Goal: Task Accomplishment & Management: Complete application form

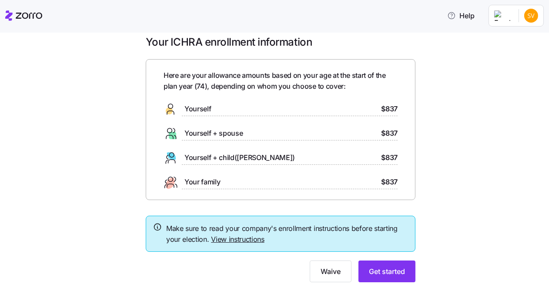
scroll to position [30, 0]
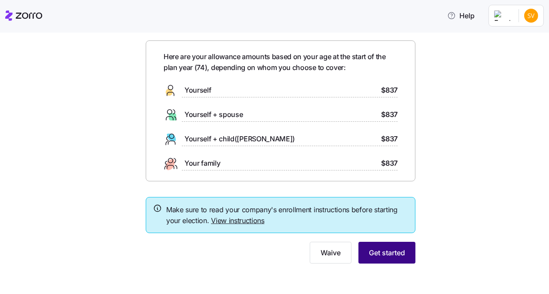
click at [369, 253] on span "Get started" at bounding box center [387, 253] width 36 height 10
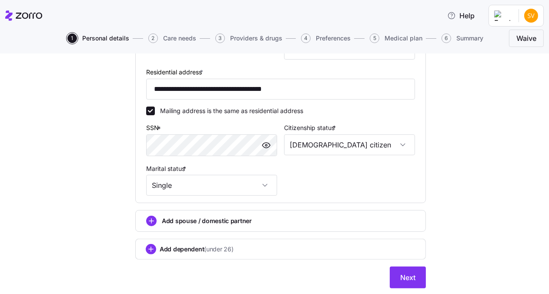
scroll to position [307, 0]
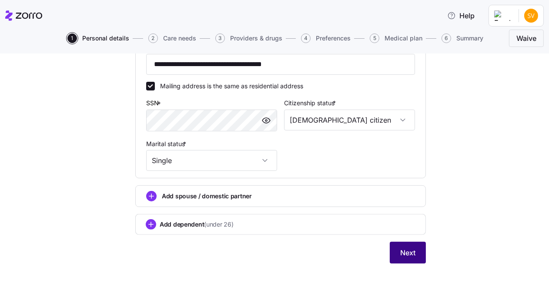
click at [408, 256] on span "Next" at bounding box center [408, 253] width 15 height 10
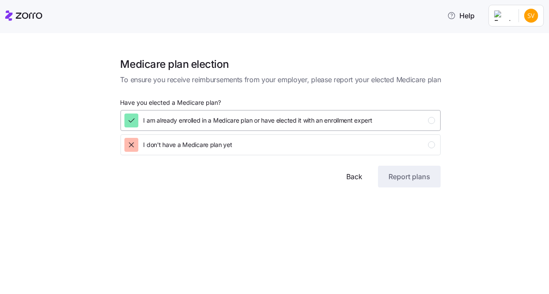
click at [286, 120] on span "I am already enrolled in a Medicare plan or have elected it with an enrollment …" at bounding box center [258, 120] width 229 height 9
click at [412, 182] on span "Report plans" at bounding box center [410, 177] width 42 height 10
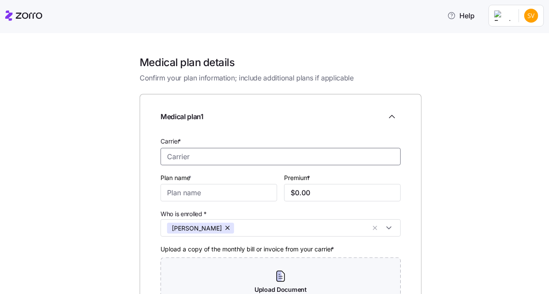
click at [184, 154] on input "Carrier *" at bounding box center [281, 156] width 240 height 17
type input "Medicare"
click at [212, 188] on input "Plan name *" at bounding box center [219, 192] width 117 height 17
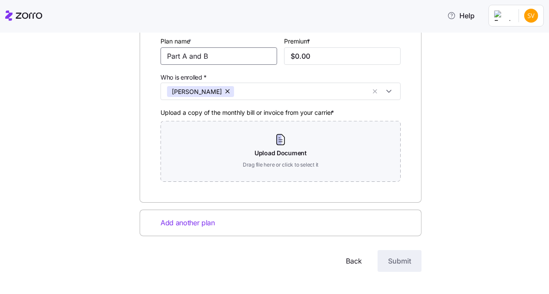
scroll to position [145, 0]
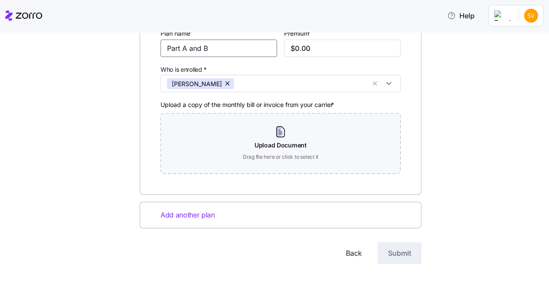
type input "Part A and B"
click at [192, 213] on span "Add another plan" at bounding box center [188, 215] width 54 height 11
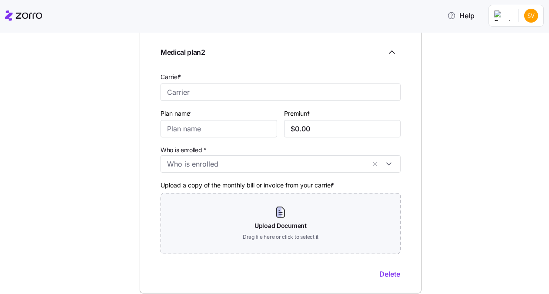
scroll to position [336, 0]
click at [184, 92] on input "Carrier *" at bounding box center [281, 91] width 240 height 17
type input "Omaha Insurance Company"
click at [168, 128] on input "Plan name *" at bounding box center [219, 128] width 117 height 17
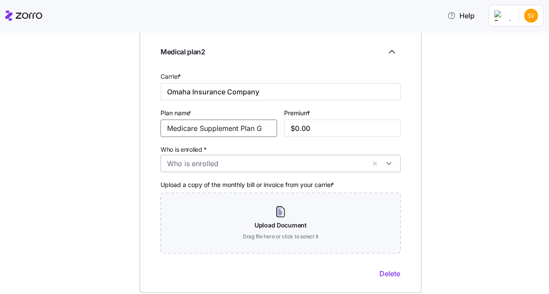
type input "Medicare Supplement Plan G"
click at [256, 165] on input "Who is enrolled *" at bounding box center [266, 163] width 199 height 11
click at [172, 183] on icon at bounding box center [169, 185] width 10 height 10
click at [318, 123] on input "$0.00" at bounding box center [342, 128] width 117 height 17
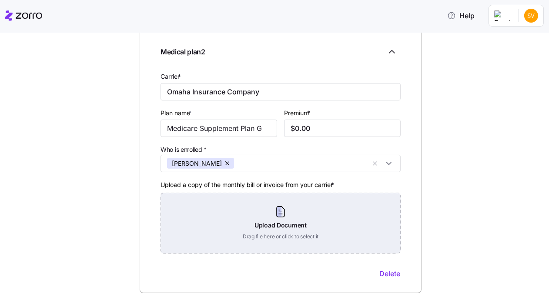
click at [258, 217] on div "Upload Document Drag file here or click to select it" at bounding box center [281, 223] width 240 height 61
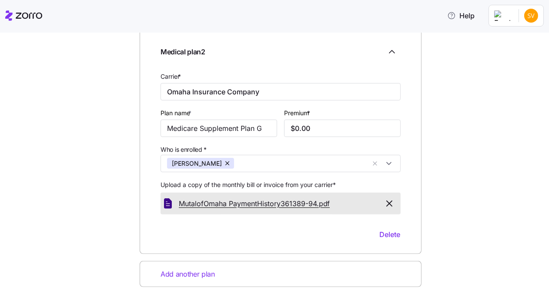
click at [243, 199] on span "MutalofOmaha PaymentHistory361389-94." at bounding box center [249, 204] width 140 height 11
click at [465, 164] on div "Medical plan details Confirm your plan information; include additional plans if…" at bounding box center [280, 32] width 513 height 624
click at [311, 128] on input "$0.00" at bounding box center [342, 128] width 117 height 17
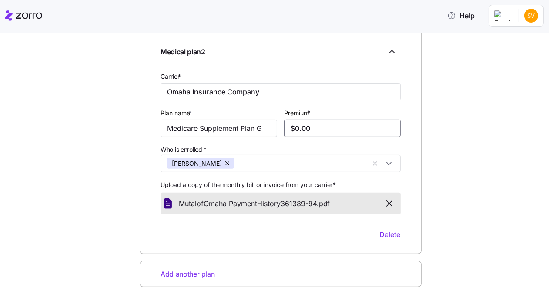
type input "$0.00"
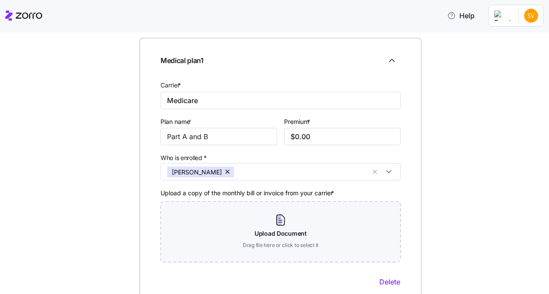
scroll to position [48, 0]
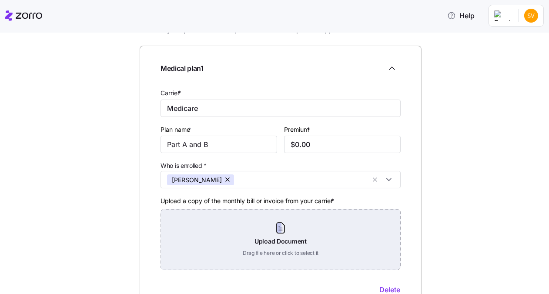
type input "$322.71"
click at [293, 246] on div "Upload Document Drag file here or click to select it" at bounding box center [281, 239] width 240 height 61
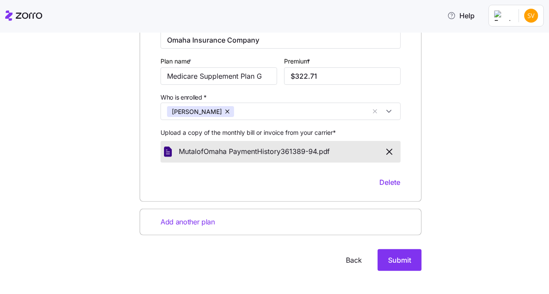
scroll to position [356, 0]
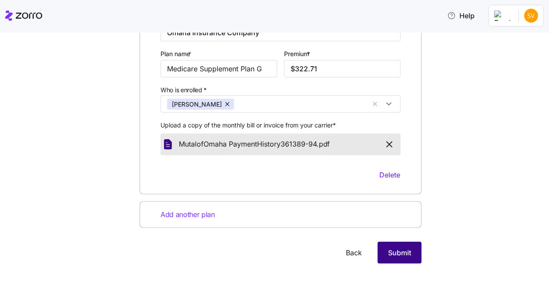
click at [388, 254] on span "Submit" at bounding box center [399, 253] width 23 height 10
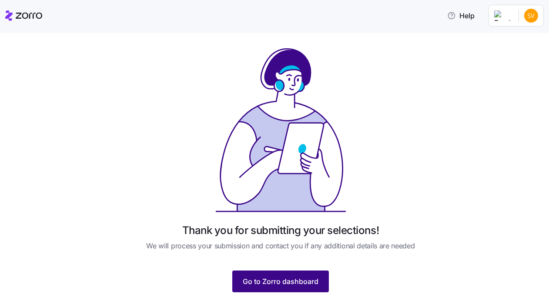
click at [278, 284] on span "Go to Zorro dashboard" at bounding box center [281, 281] width 76 height 10
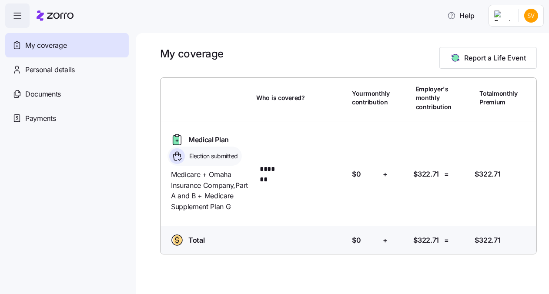
click at [366, 98] on span "Your monthly contribution" at bounding box center [371, 98] width 38 height 18
click at [460, 19] on span "Help" at bounding box center [461, 15] width 27 height 10
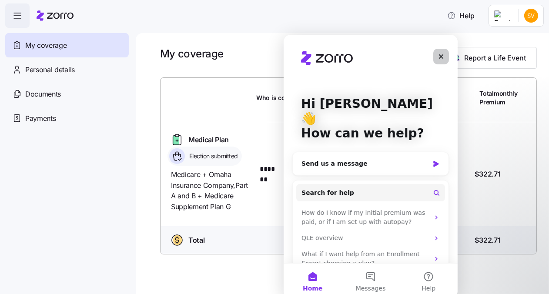
click at [440, 59] on icon "Close" at bounding box center [441, 56] width 7 height 7
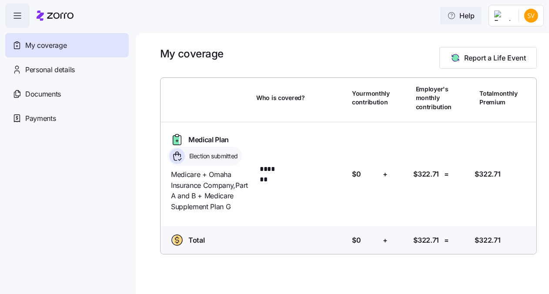
click at [464, 18] on span "Help" at bounding box center [461, 15] width 27 height 10
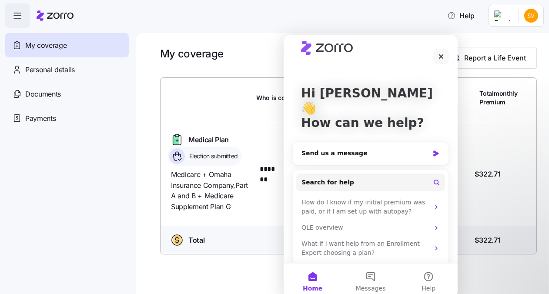
scroll to position [17, 0]
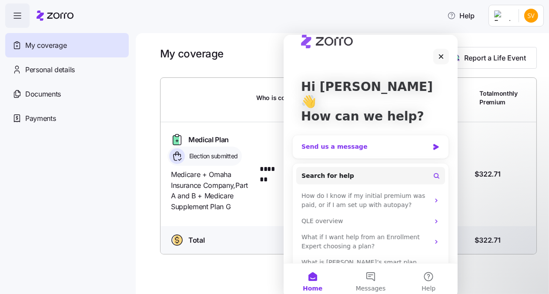
click at [350, 142] on div "Send us a message" at bounding box center [365, 146] width 128 height 9
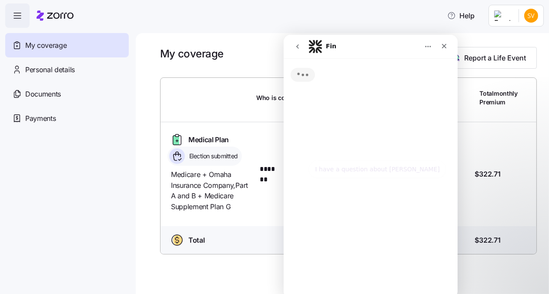
scroll to position [0, 0]
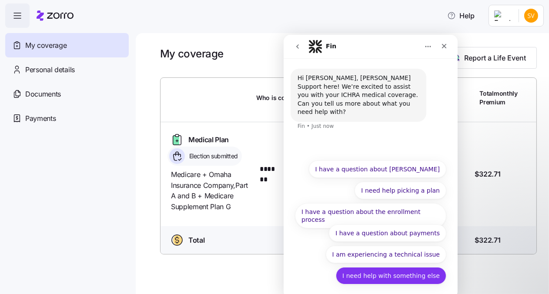
click at [384, 276] on button "I need help with something else" at bounding box center [391, 275] width 111 height 17
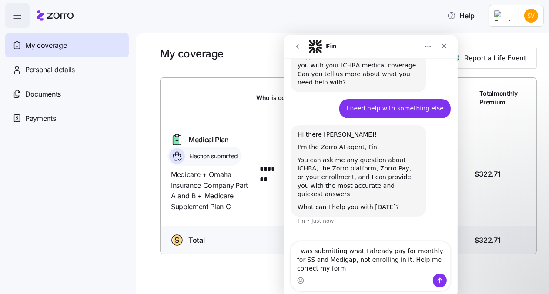
scroll to position [38, 0]
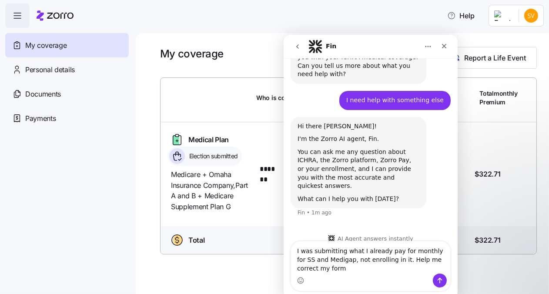
type textarea "I was submitting what I already pay for monthly for SS and Medigap, not enrolli…"
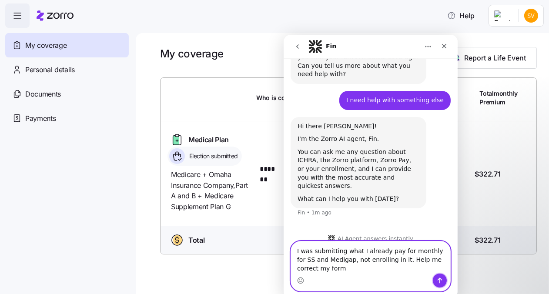
click at [438, 283] on icon "Send a message…" at bounding box center [439, 280] width 7 height 7
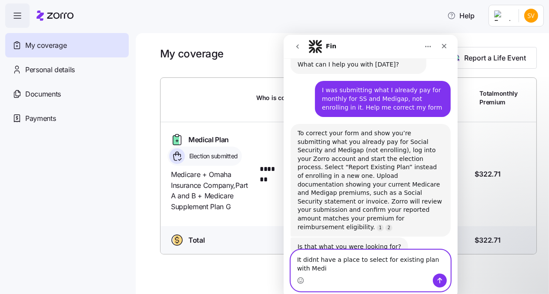
scroll to position [1, 0]
type textarea "It didnt have a place to select for existing plan with Medicare and Medigap"
click at [445, 279] on button "Send a message…" at bounding box center [440, 280] width 14 height 14
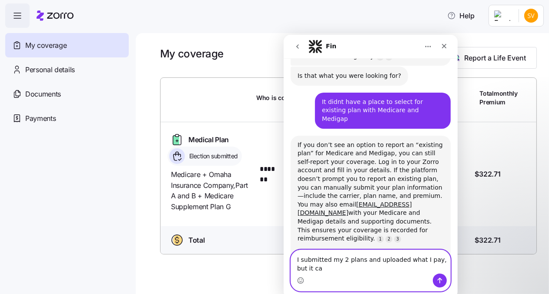
scroll to position [1, 0]
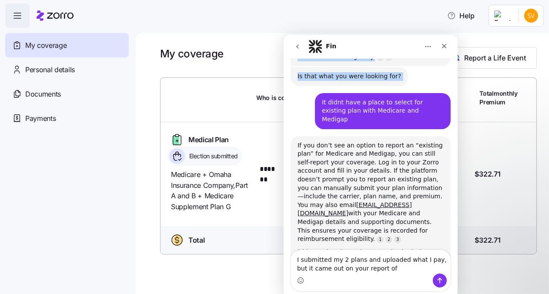
drag, startPoint x: 386, startPoint y: 49, endPoint x: 311, endPoint y: 62, distance: 76.5
click at [311, 62] on div "Fin Hi [PERSON_NAME], [PERSON_NAME] Support here! We’re excited to assist you w…" at bounding box center [370, 166] width 174 height 264
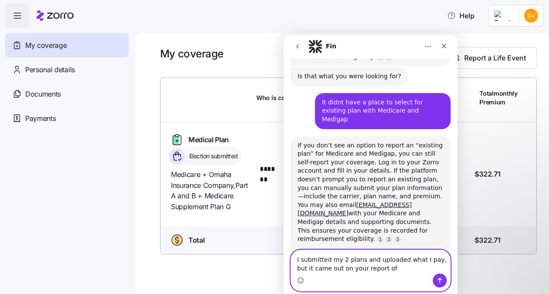
click at [372, 268] on textarea "I submitted my 2 plans and uploaded what I pay, but it came out on your report …" at bounding box center [370, 262] width 159 height 24
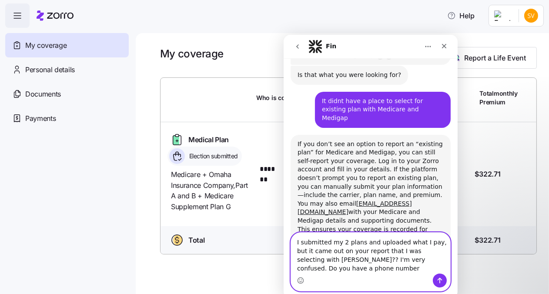
scroll to position [352, 0]
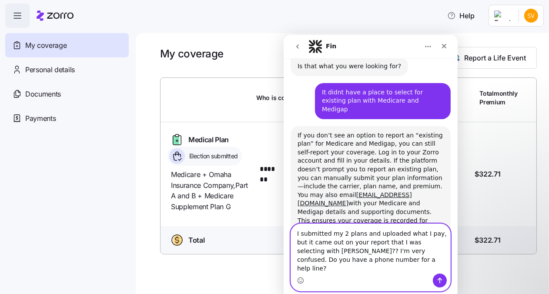
type textarea "I submitted my 2 plans and uploaded what I pay, but it came out on your report …"
click at [435, 280] on button "Send a message…" at bounding box center [440, 280] width 14 height 14
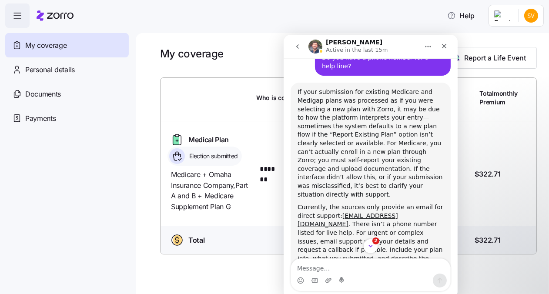
scroll to position [658, 0]
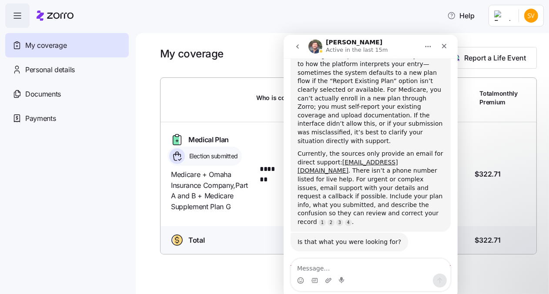
click at [390, 42] on div "[PERSON_NAME] Active in the last 15m" at bounding box center [363, 46] width 111 height 15
click at [442, 47] on icon "Close" at bounding box center [444, 46] width 5 height 5
